Goal: Task Accomplishment & Management: Use online tool/utility

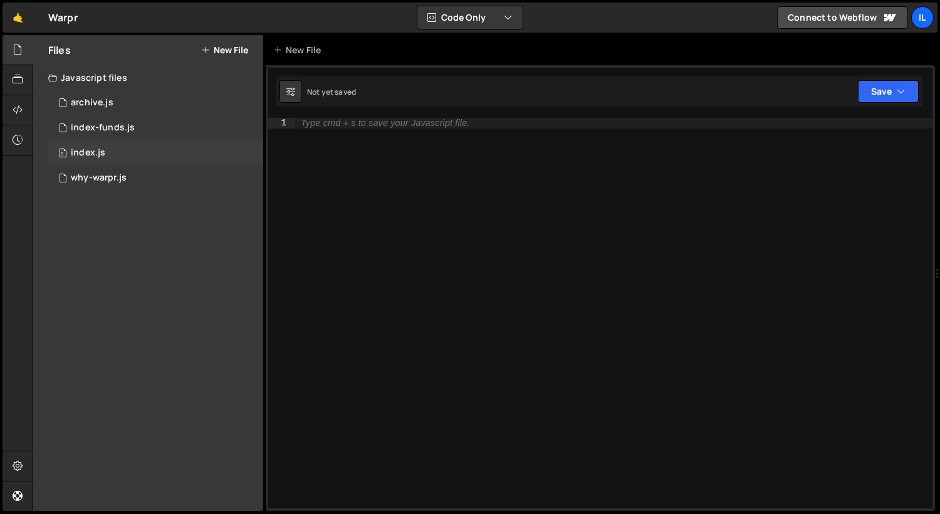
click at [118, 158] on div "0 index.js 0" at bounding box center [155, 152] width 215 height 25
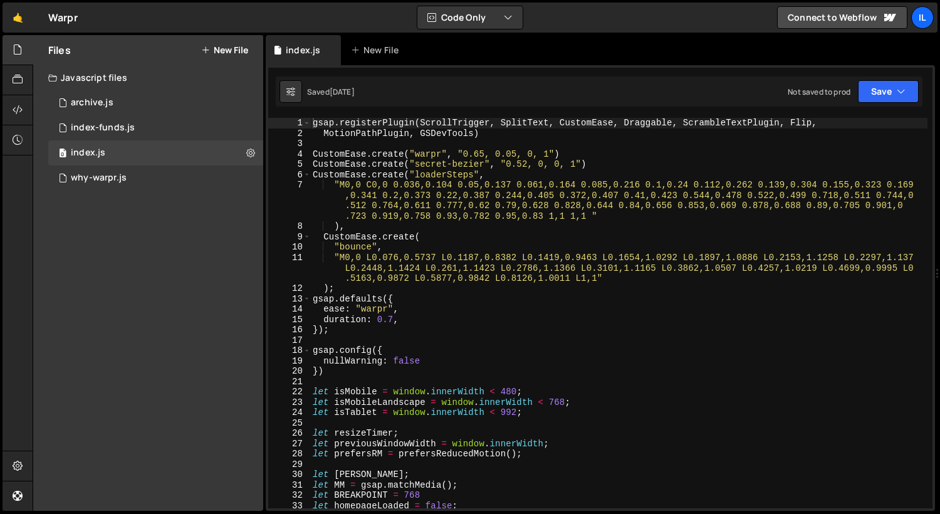
scroll to position [5877, 0]
click at [302, 351] on div "18" at bounding box center [289, 350] width 43 height 11
click at [307, 351] on span at bounding box center [306, 350] width 7 height 11
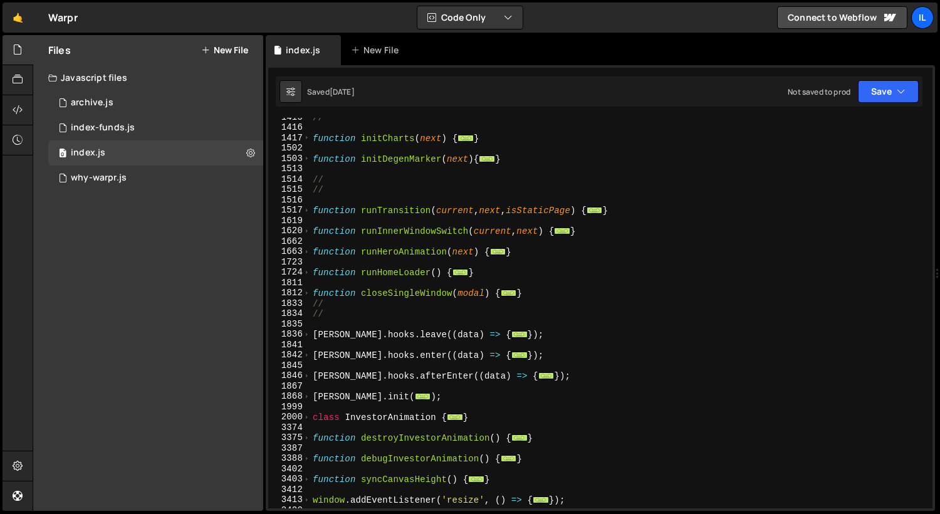
scroll to position [950, 0]
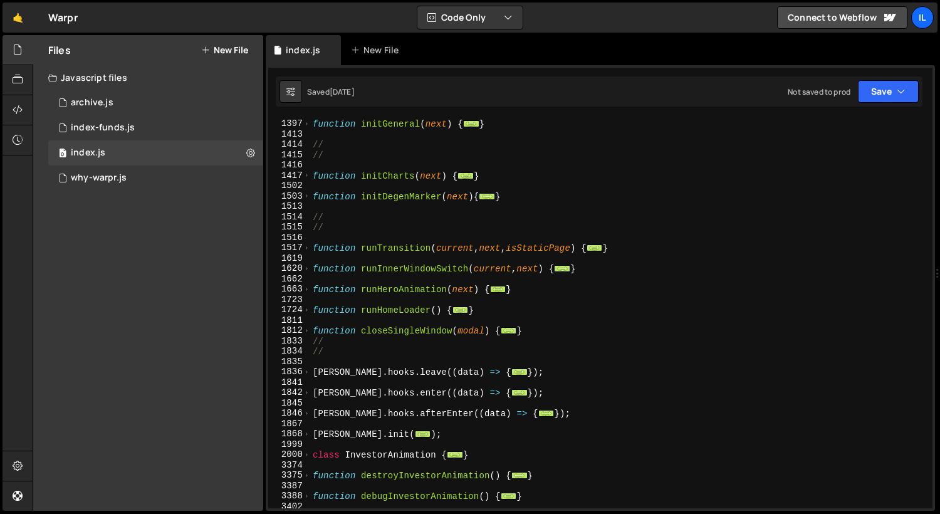
click at [310, 310] on div "1724" at bounding box center [289, 309] width 43 height 11
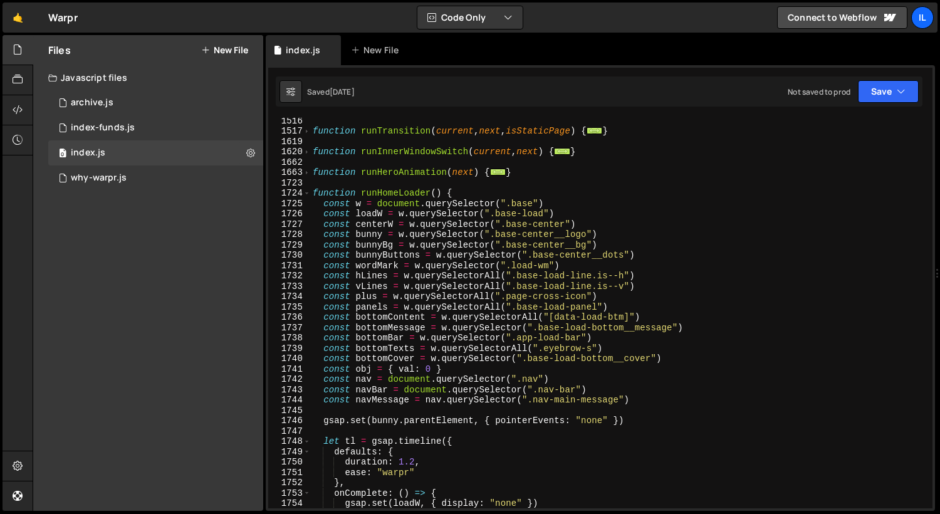
scroll to position [1079, 0]
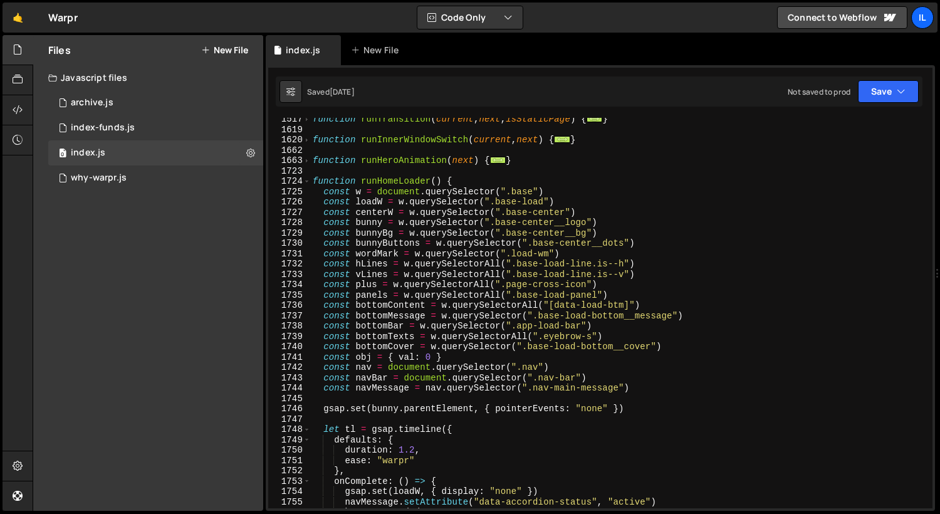
click at [369, 387] on div "function runTransition ( current , next , isStaticPage ) { ... } function runIn…" at bounding box center [618, 319] width 617 height 411
type textarea "const navMessage = nav.querySelector(".nav-main-message")"
click at [369, 387] on div "function runTransition ( current , next , isStaticPage ) { ... } function runIn…" at bounding box center [618, 319] width 617 height 411
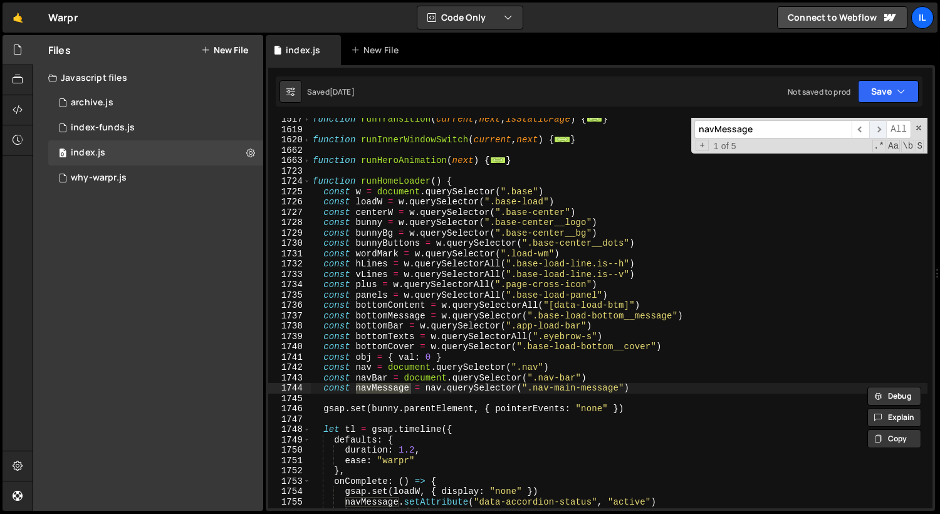
click at [880, 131] on span "​" at bounding box center [878, 129] width 18 height 18
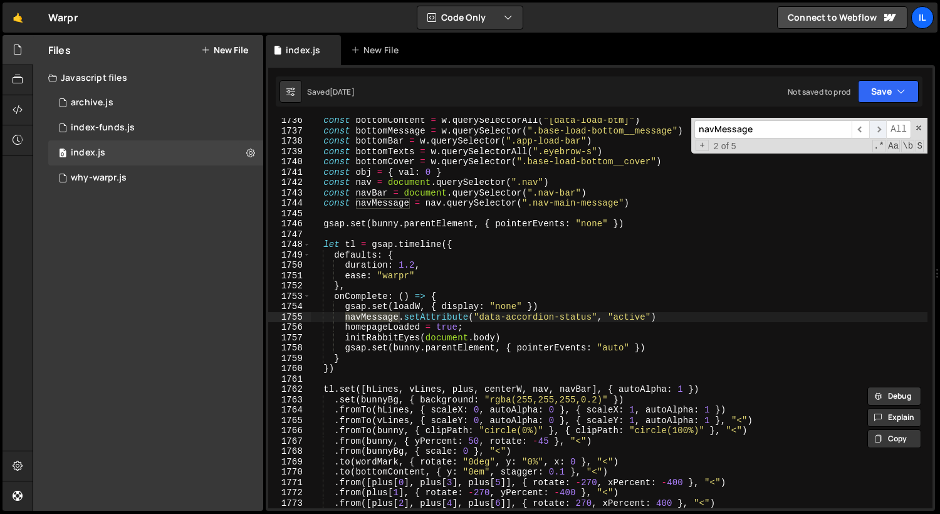
click at [875, 125] on span "​" at bounding box center [878, 129] width 18 height 18
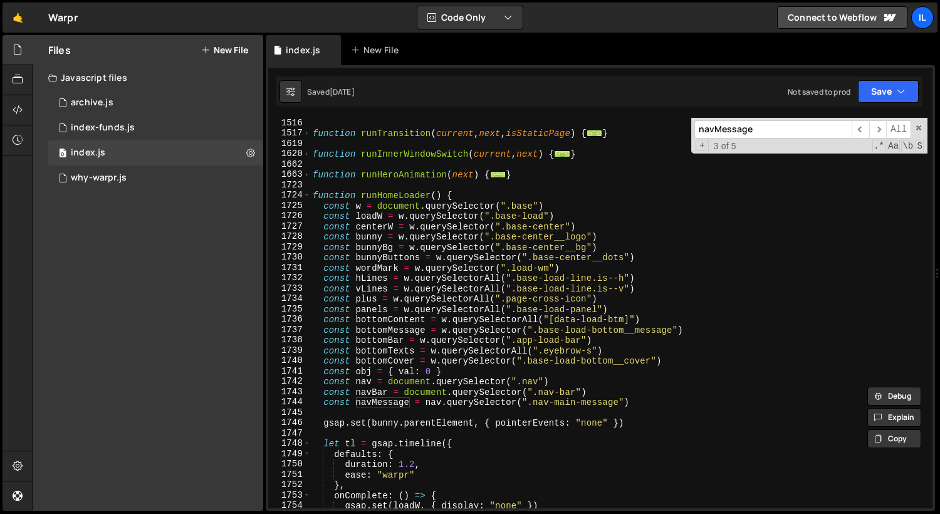
scroll to position [1064, 0]
click at [651, 402] on div "function runTransition ( current , next , isStaticPage ) { ... } function runIn…" at bounding box center [618, 323] width 617 height 411
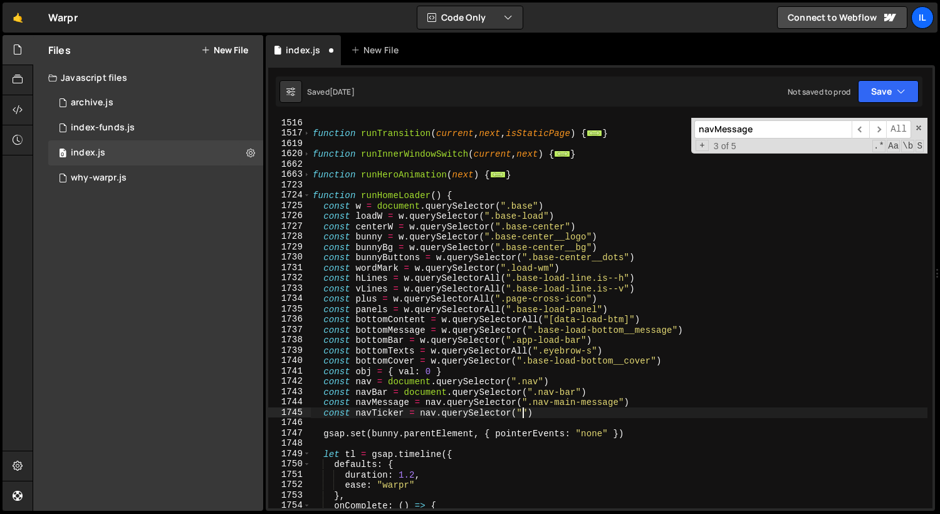
scroll to position [0, 14]
paste textarea "nav-main-ticker")"
type textarea "const navTicker = nav.querySelector(".nav-main-ticker")"
click at [372, 420] on div "function runTransition ( current , next , isStaticPage ) { ... } function runIn…" at bounding box center [618, 323] width 617 height 411
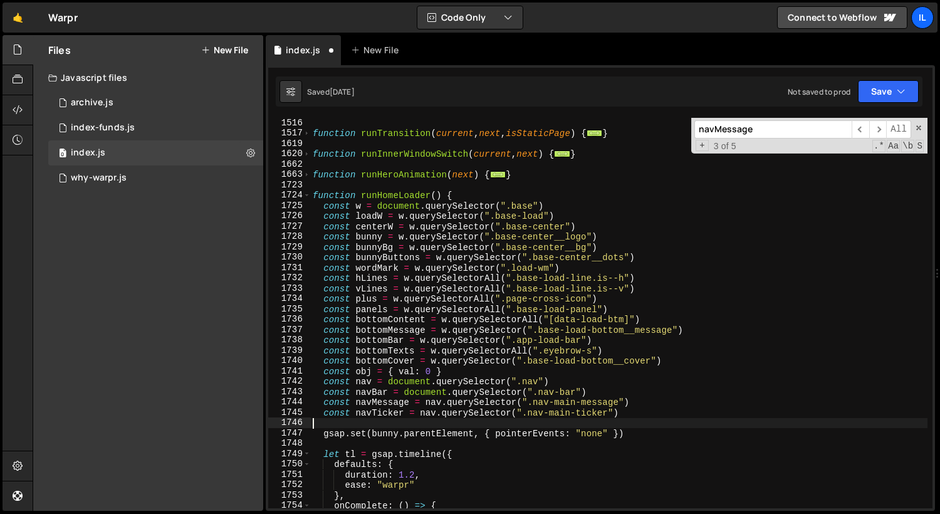
click at [372, 420] on div "function runTransition ( current , next , isStaticPage ) { ... } function runIn…" at bounding box center [618, 323] width 617 height 411
click at [377, 410] on div "function runTransition ( current , next , isStaticPage ) { ... } function runIn…" at bounding box center [618, 323] width 617 height 411
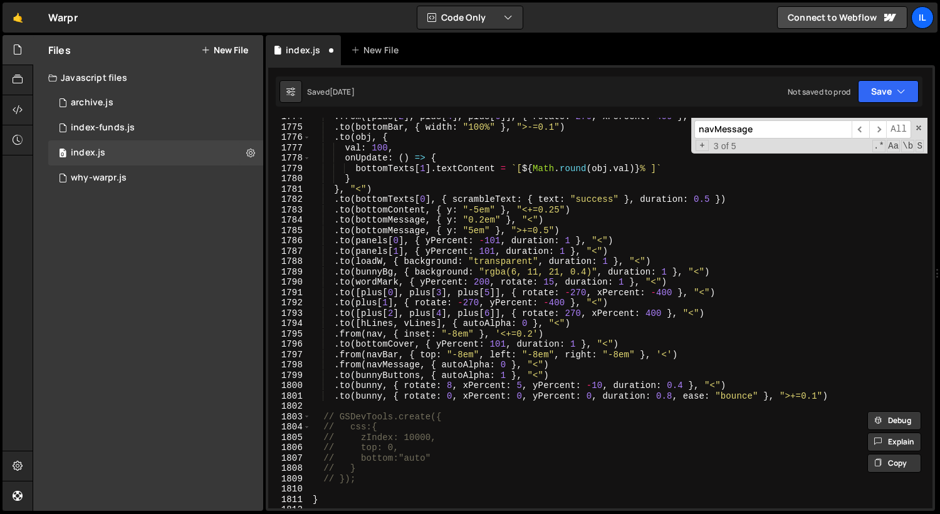
scroll to position [1671, 0]
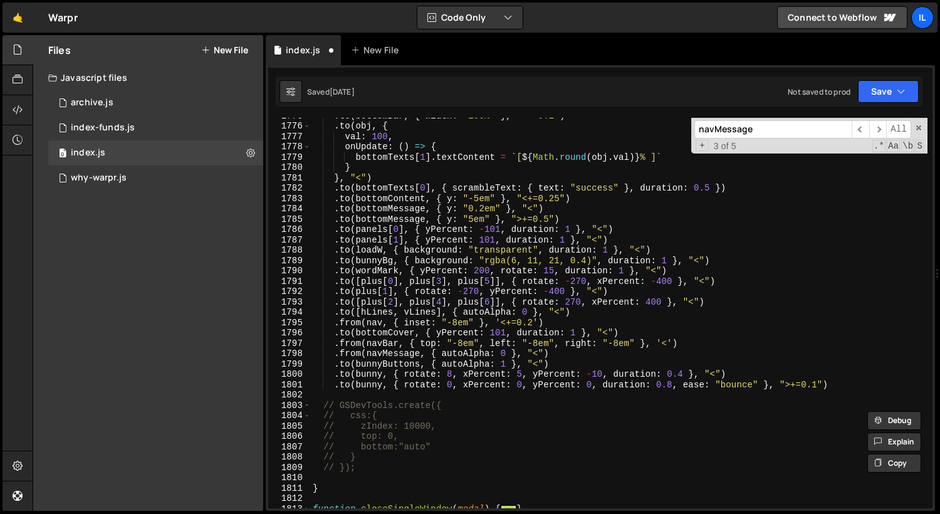
click at [587, 349] on div ". to ( bottomBar , { width : "100%" } , ">-=0.1" ) . to ( obj , { val : 100 , o…" at bounding box center [618, 315] width 617 height 411
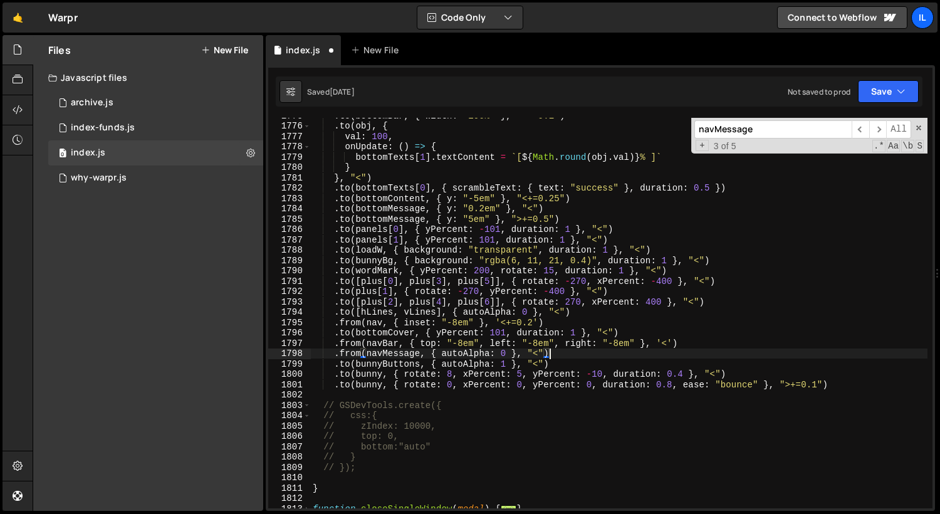
click at [366, 355] on div ". to ( bottomBar , { width : "100%" } , ">-=0.1" ) . to ( obj , { val : 100 , o…" at bounding box center [618, 315] width 617 height 411
click at [429, 356] on div ". to ( bottomBar , { width : "100%" } , ">-=0.1" ) . to ( obj , { val : 100 , o…" at bounding box center [618, 315] width 617 height 411
paste textarea "navTicker"
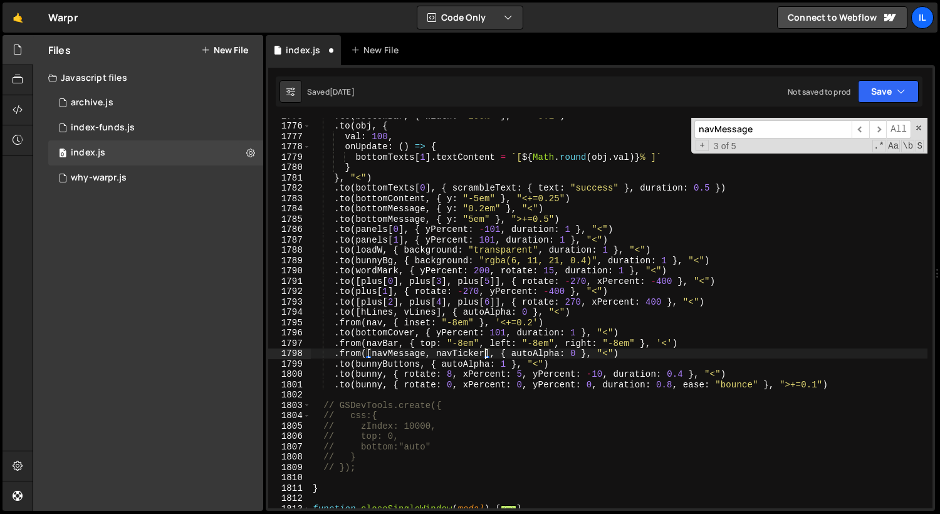
click at [480, 353] on div ". to ( bottomBar , { width : "100%" } , ">-=0.1" ) . to ( obj , { val : 100 , o…" at bounding box center [618, 315] width 617 height 411
click at [387, 355] on div ". to ( bottomBar , { width : "100%" } , ">-=0.1" ) . to ( obj , { val : 100 , o…" at bounding box center [618, 315] width 617 height 411
click at [493, 354] on div ". to ( bottomBar , { width : "100%" } , ">-=0.1" ) . to ( obj , { val : 100 , o…" at bounding box center [618, 315] width 617 height 411
click at [413, 355] on div ". to ( bottomBar , { width : "100%" } , ">-=0.1" ) . to ( obj , { val : 100 , o…" at bounding box center [618, 315] width 617 height 411
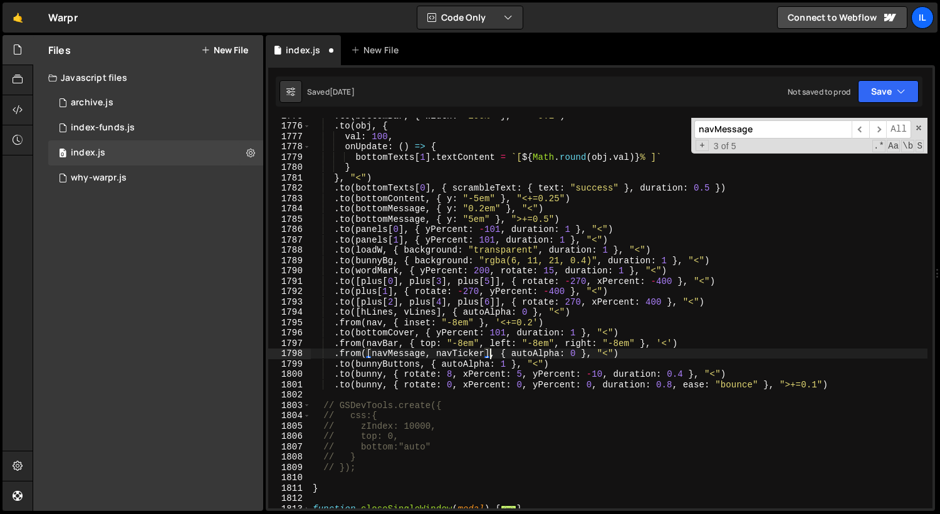
click at [413, 355] on div ". to ( bottomBar , { width : "100%" } , ">-=0.1" ) . to ( obj , { val : 100 , o…" at bounding box center [618, 315] width 617 height 411
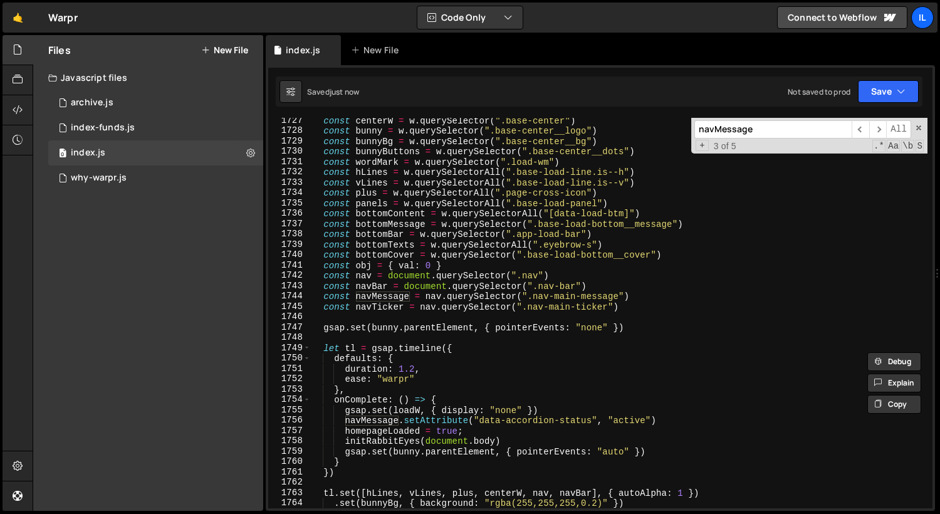
scroll to position [1136, 0]
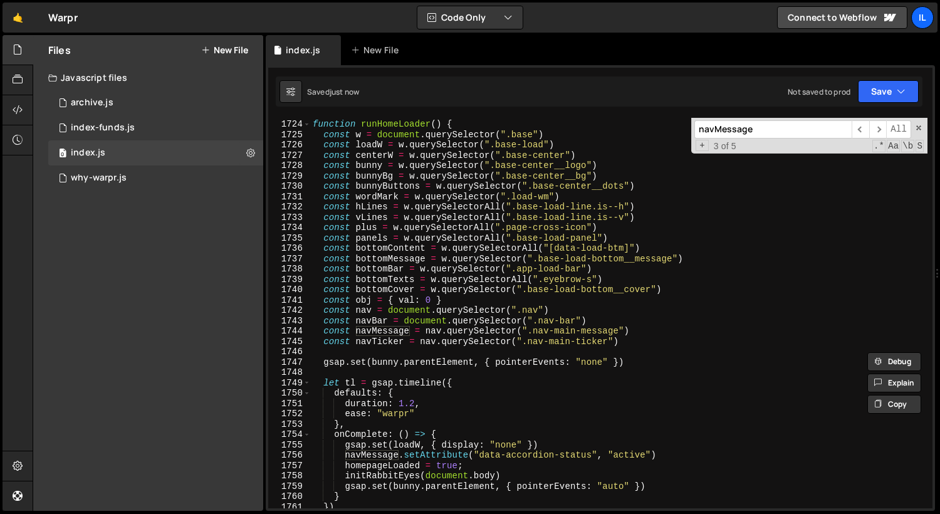
click at [362, 307] on div "function runHomeLoader ( ) { const w = document . querySelector ( ".base" ) con…" at bounding box center [618, 313] width 617 height 411
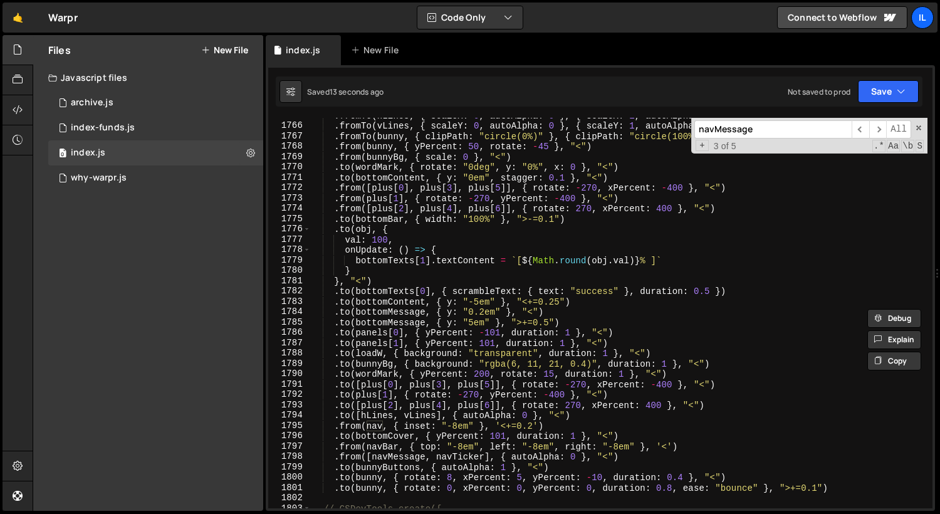
scroll to position [1576, 0]
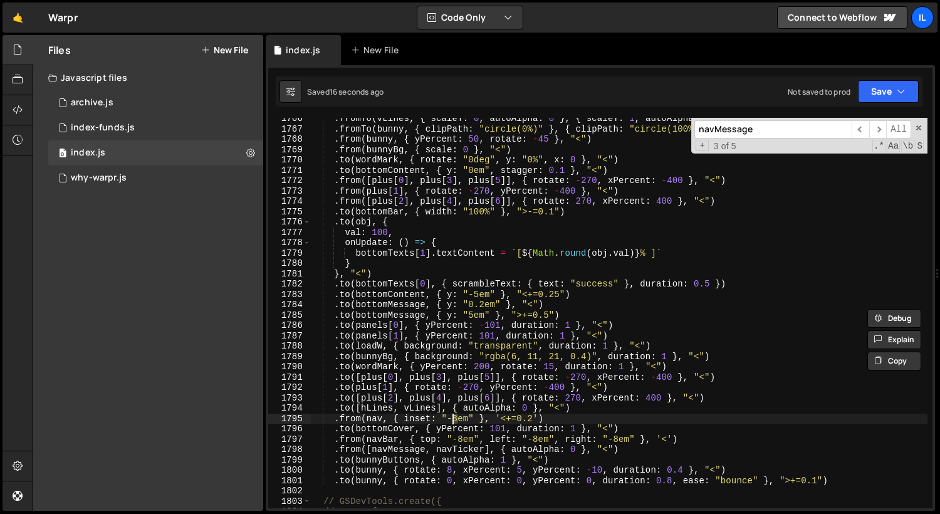
drag, startPoint x: 459, startPoint y: 420, endPoint x: 452, endPoint y: 420, distance: 6.9
click at [452, 420] on div ". fromTo ( vLines , { scaleY : 0 , autoAlpha : 0 } , { scaleY : 1 , autoAlpha :…" at bounding box center [618, 318] width 617 height 411
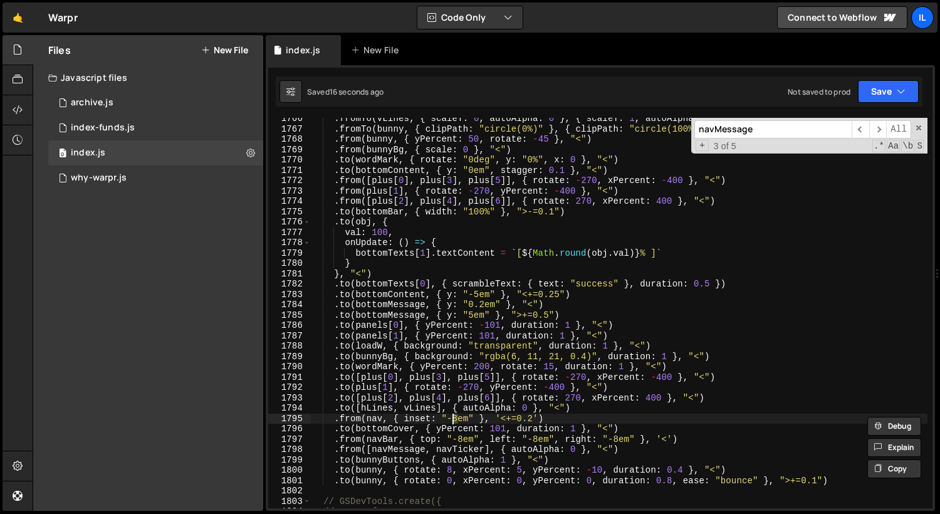
scroll to position [0, 10]
click at [459, 418] on div ". fromTo ( vLines , { scaleY : 0 , autoAlpha : 0 } , { scaleY : 1 , autoAlpha :…" at bounding box center [618, 318] width 617 height 411
click at [505, 392] on div ". fromTo ( vLines , { scaleY : 0 , autoAlpha : 0 } , { scaleY : 1 , autoAlpha :…" at bounding box center [618, 318] width 617 height 411
type textarea ".from(nav, { inset: "-8em" }, '<+=0.2')"
